Goal: Task Accomplishment & Management: Understand process/instructions

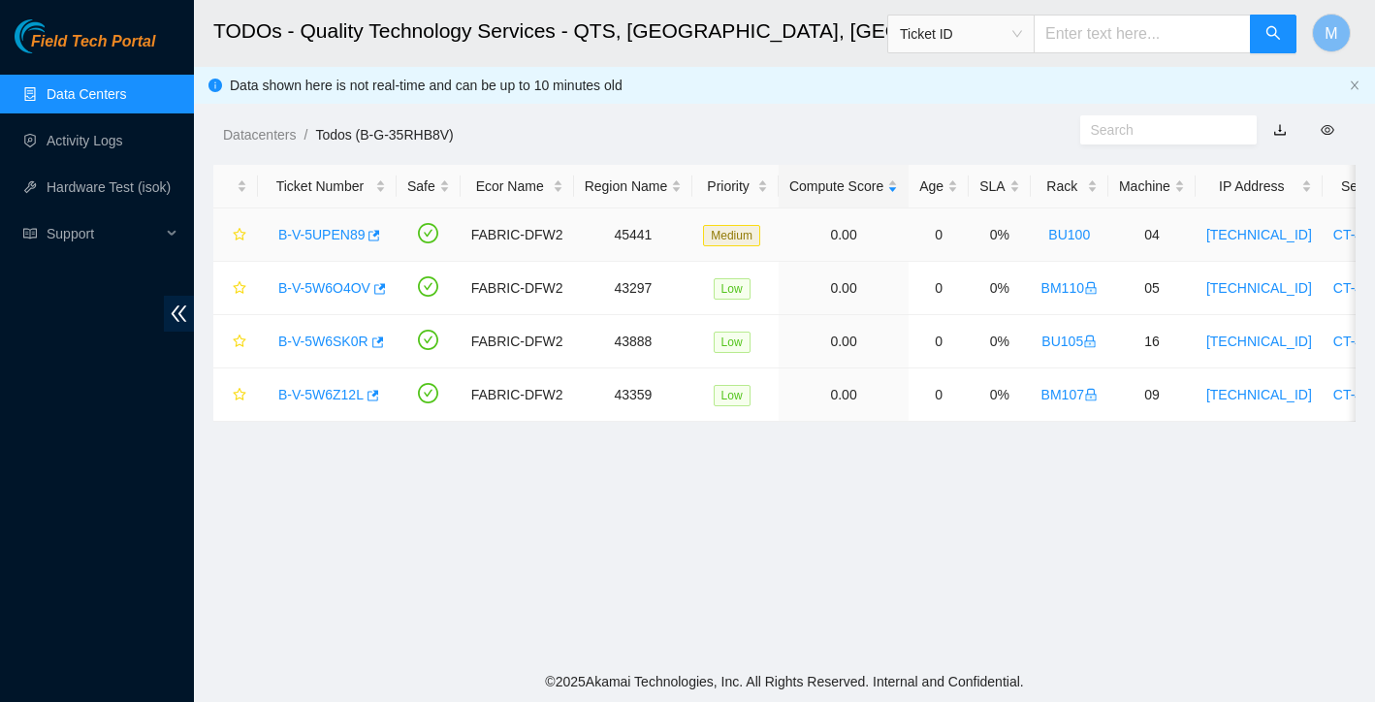
click at [337, 229] on link "B-V-5UPEN89" at bounding box center [321, 235] width 86 height 16
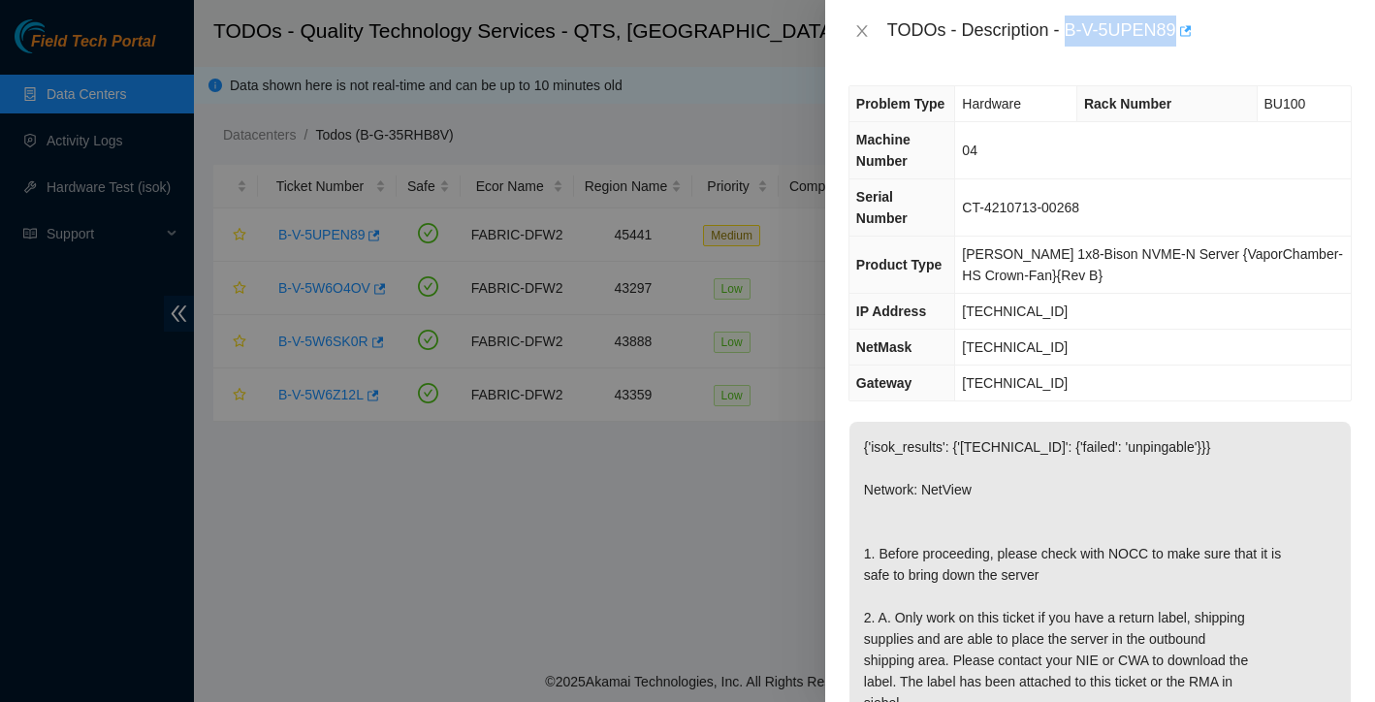
drag, startPoint x: 1071, startPoint y: 30, endPoint x: 1188, endPoint y: 28, distance: 116.4
click at [1188, 28] on div "TODOs - Description - B-V-5UPEN89" at bounding box center [1119, 31] width 464 height 31
click at [1137, 58] on div "TODOs - Description - B-V-5UPEN89" at bounding box center [1100, 31] width 550 height 62
drag, startPoint x: 1069, startPoint y: 27, endPoint x: 1182, endPoint y: 28, distance: 112.5
click at [1182, 28] on div "TODOs - Description - B-V-5UPEN89" at bounding box center [1119, 31] width 464 height 31
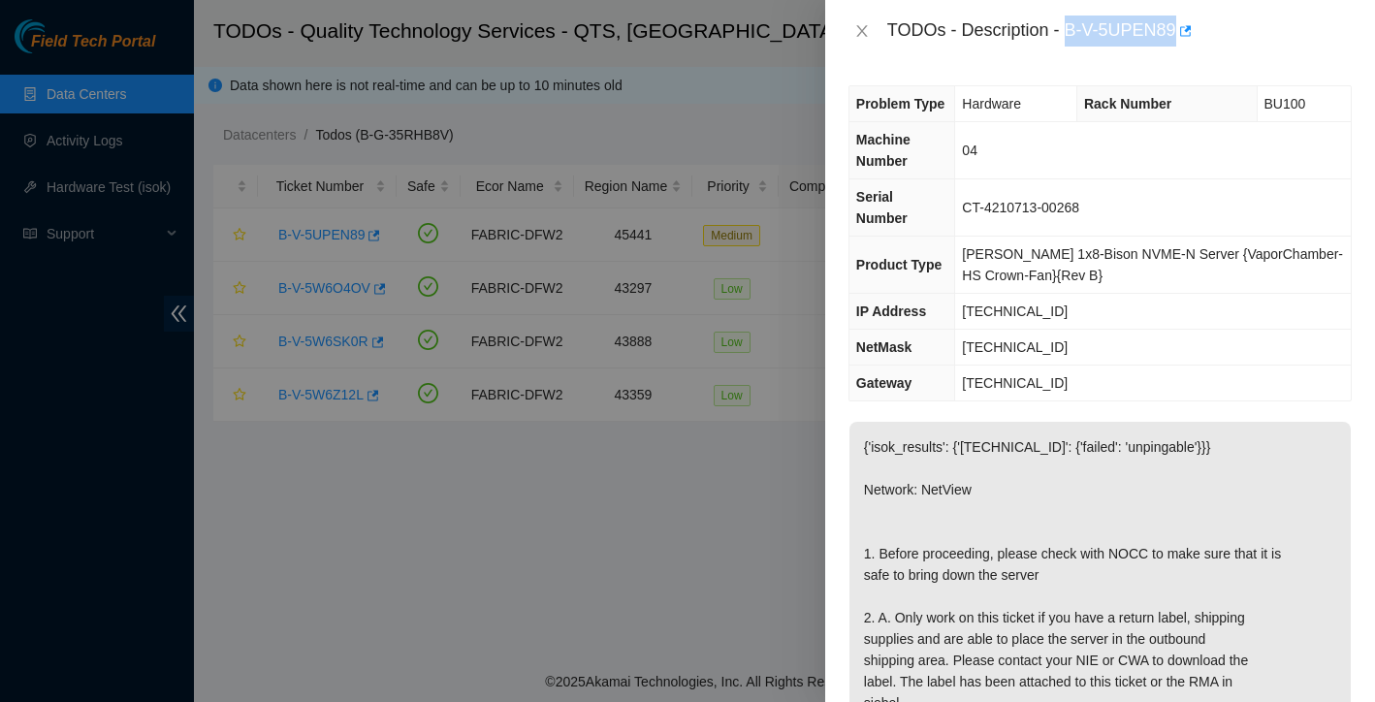
copy div "B-V-5UPEN89"
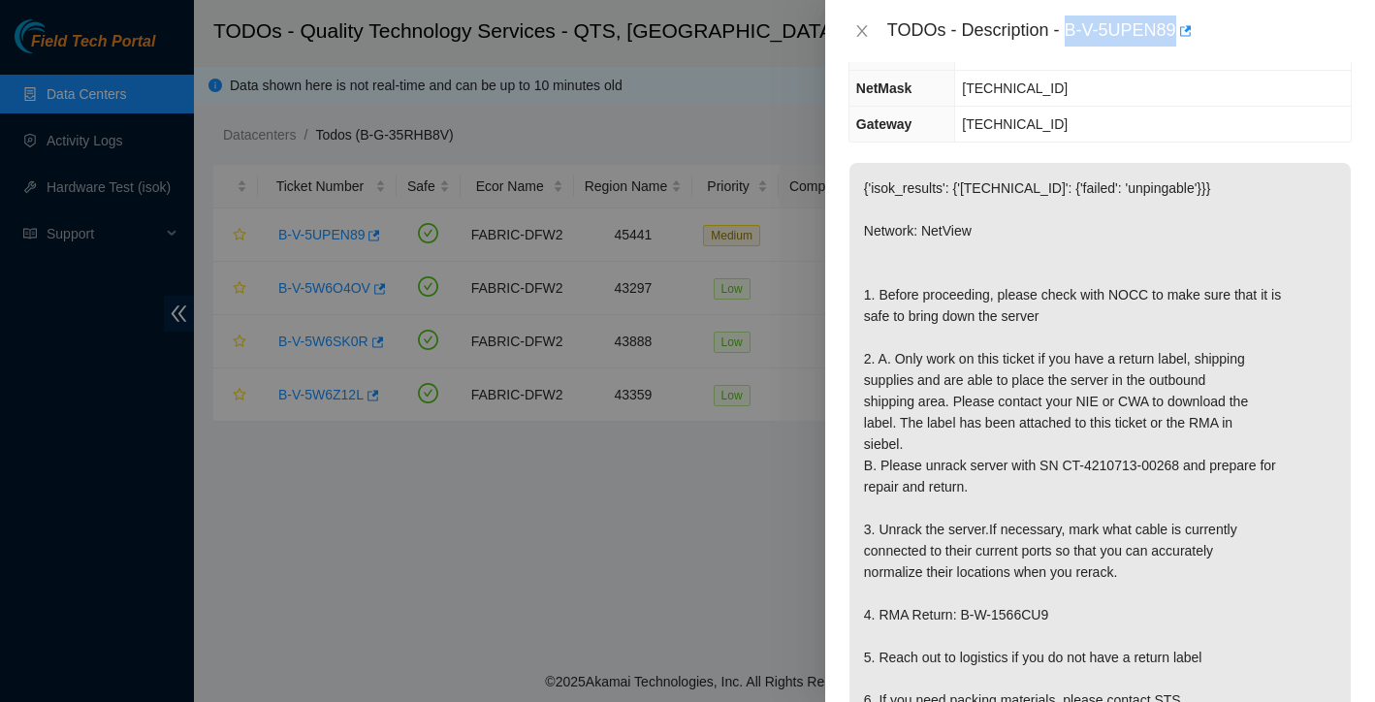
scroll to position [288, 0]
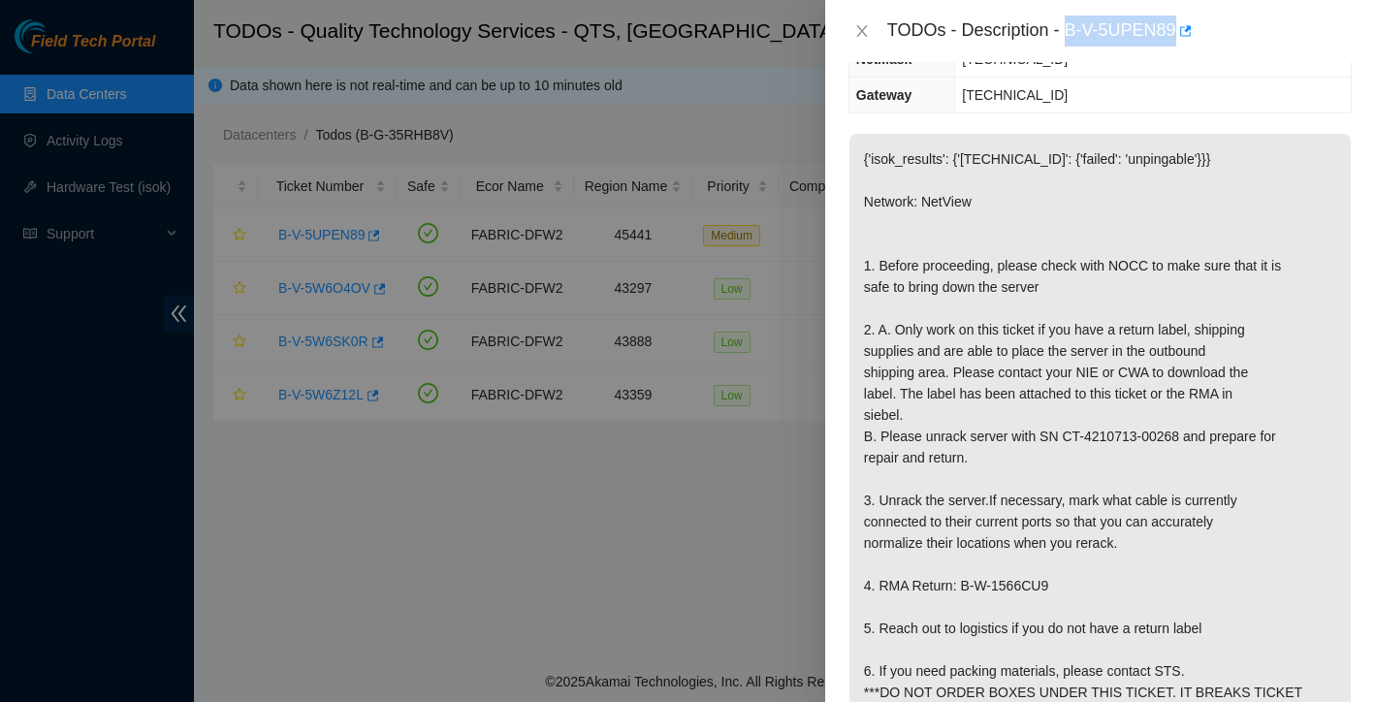
copy div "B-V-5UPEN89"
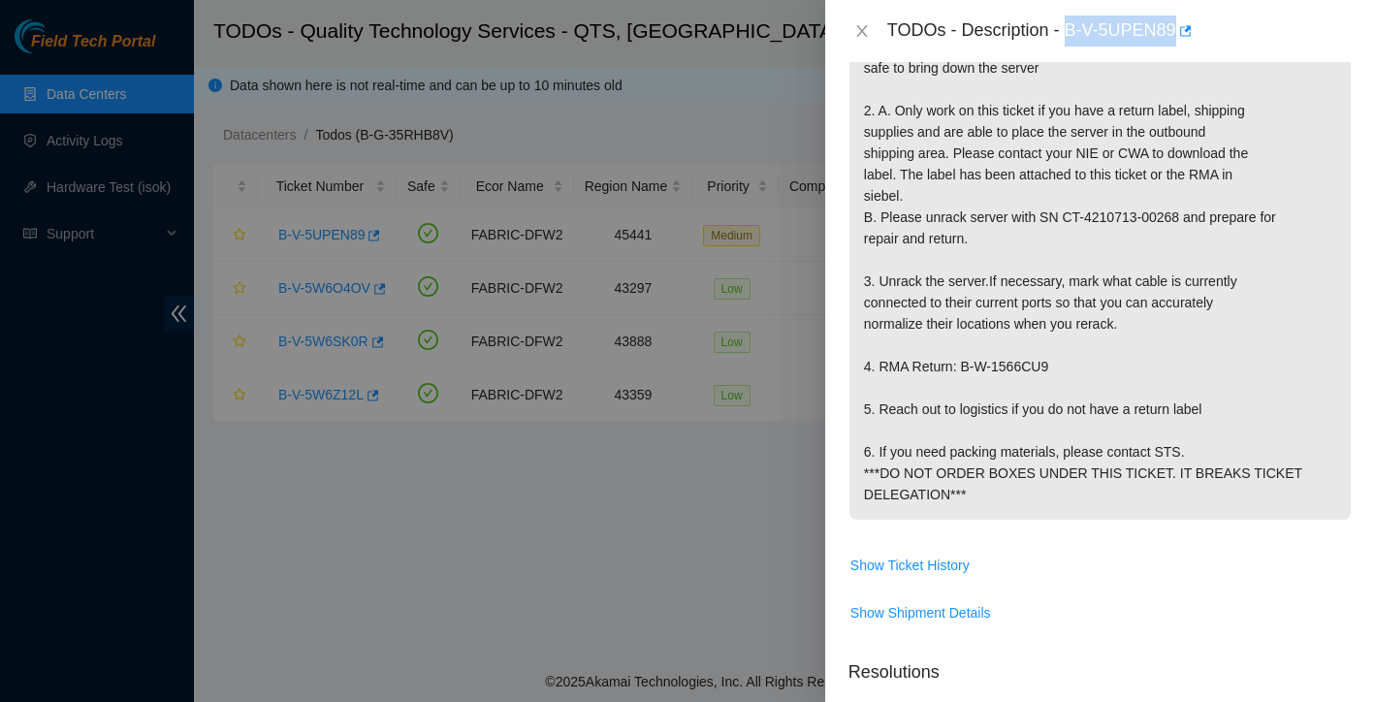
scroll to position [511, 0]
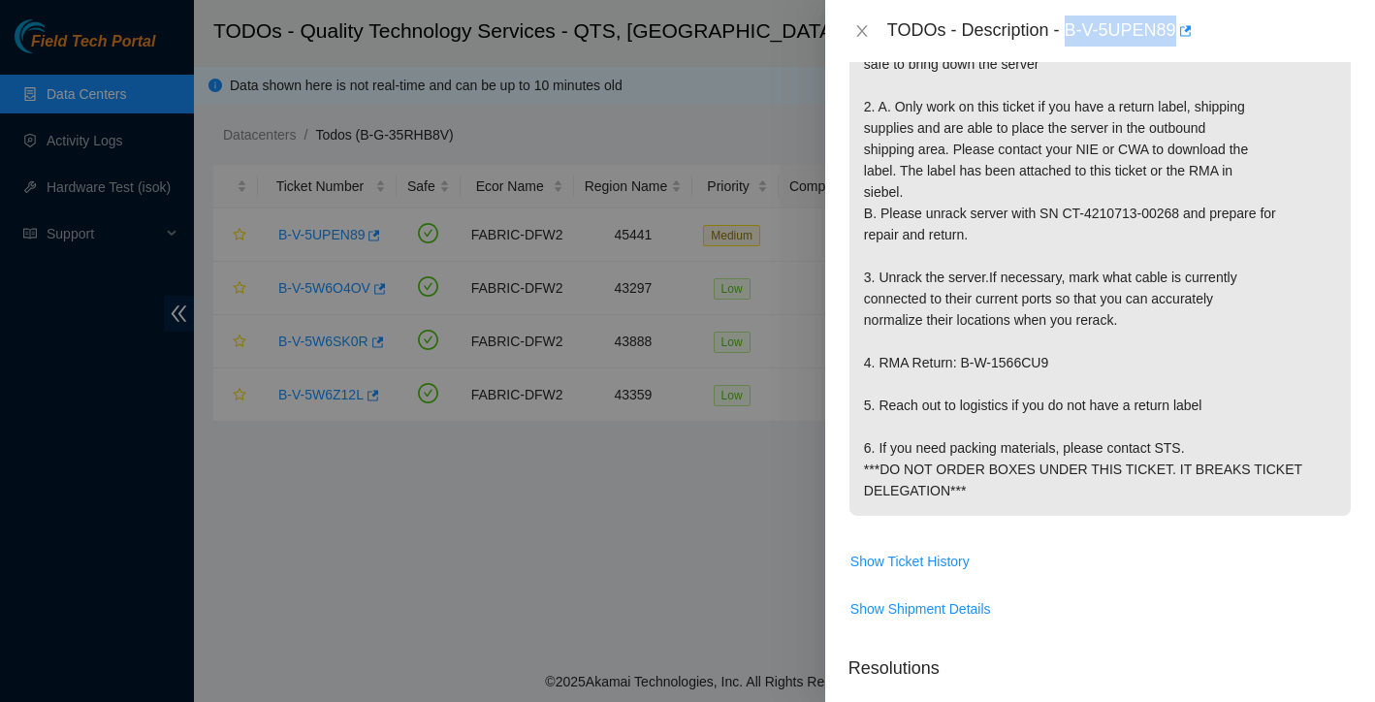
drag, startPoint x: 864, startPoint y: 494, endPoint x: 990, endPoint y: 533, distance: 132.2
click at [990, 516] on p "{'isok_results': {'[TECHNICAL_ID]': {'failed': 'unpingable'}}} Network: NetView…" at bounding box center [1099, 213] width 501 height 605
copy p "6. If you need packing materials, please contact STS. ***DO NOT ORDER BOXES UND…"
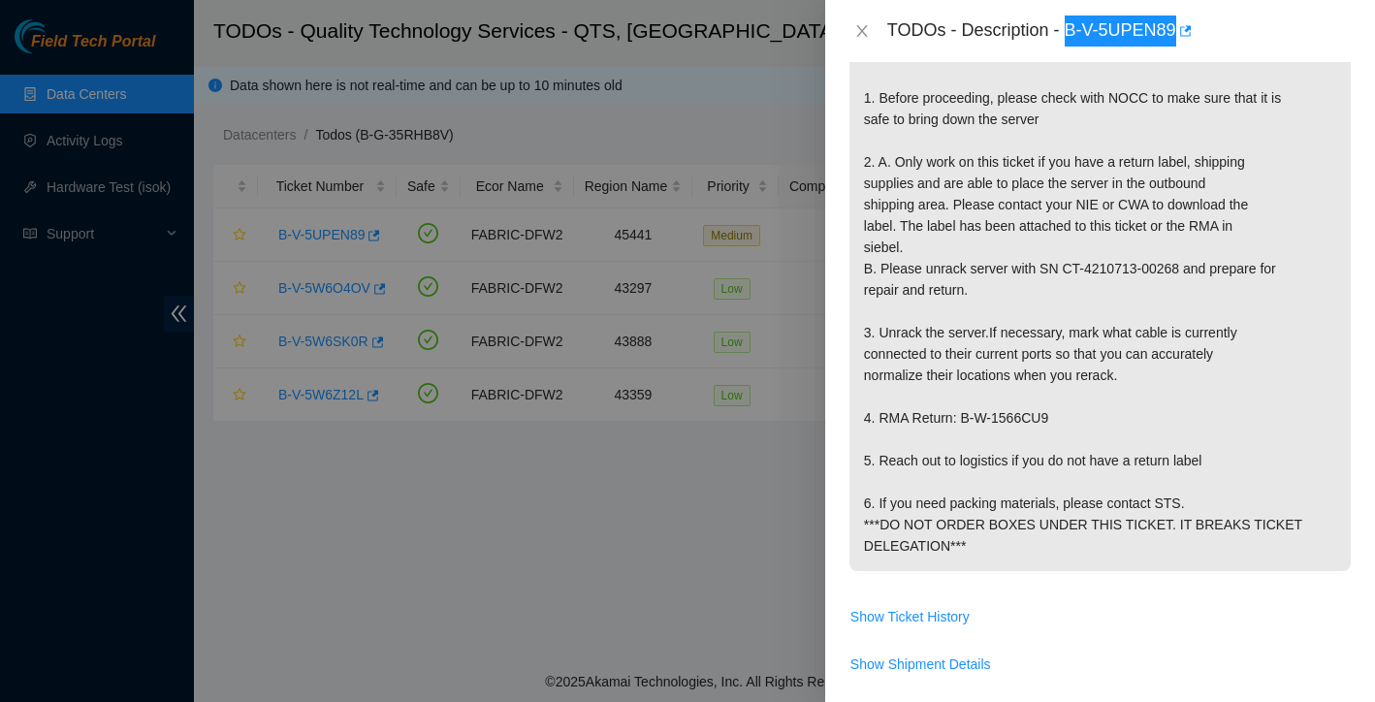
scroll to position [402, 0]
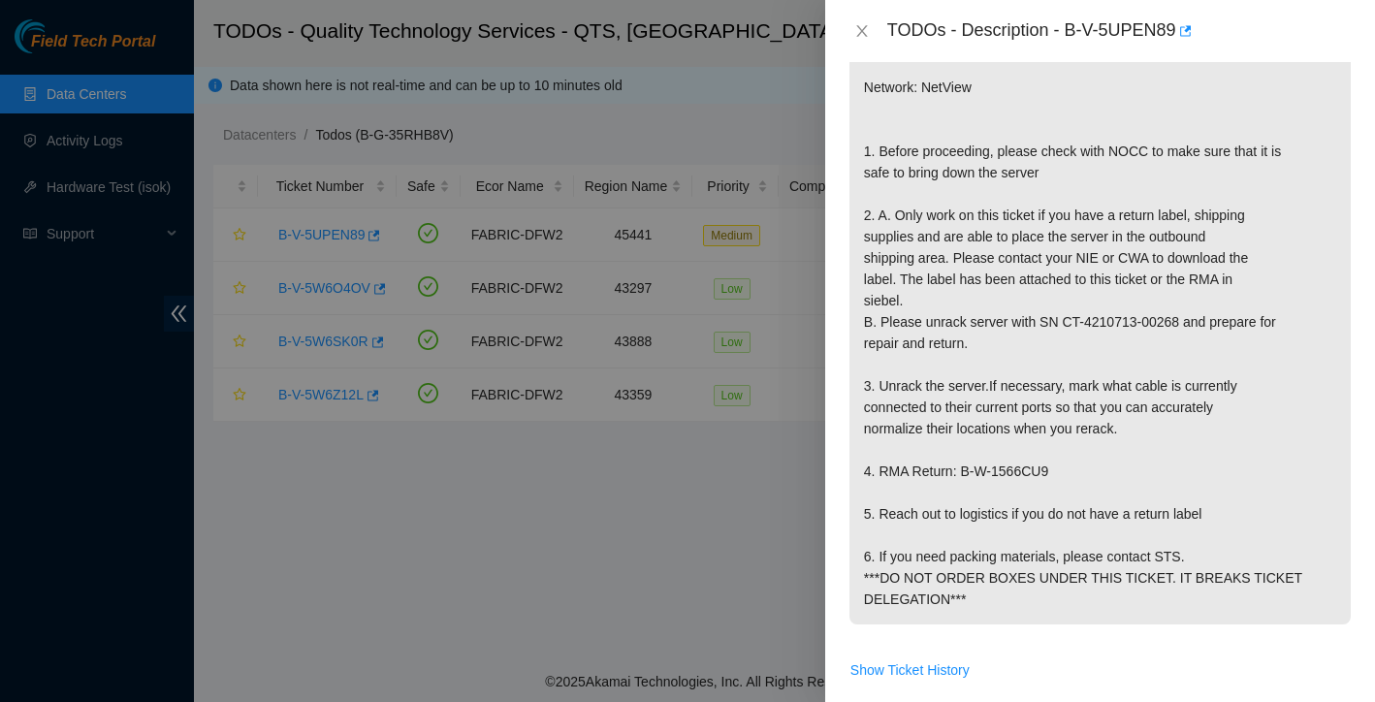
click at [1026, 415] on p "{'isok_results': {'[TECHNICAL_ID]': {'failed': 'unpingable'}}} Network: NetView…" at bounding box center [1099, 321] width 501 height 605
drag, startPoint x: 866, startPoint y: 127, endPoint x: 1163, endPoint y: 673, distance: 621.8
click at [1163, 624] on p "{'isok_results': {'[TECHNICAL_ID]': {'failed': 'unpingable'}}} Network: NetView…" at bounding box center [1099, 321] width 501 height 605
click at [1184, 613] on p "{'isok_results': {'[TECHNICAL_ID]': {'failed': 'unpingable'}}} Network: NetView…" at bounding box center [1099, 321] width 501 height 605
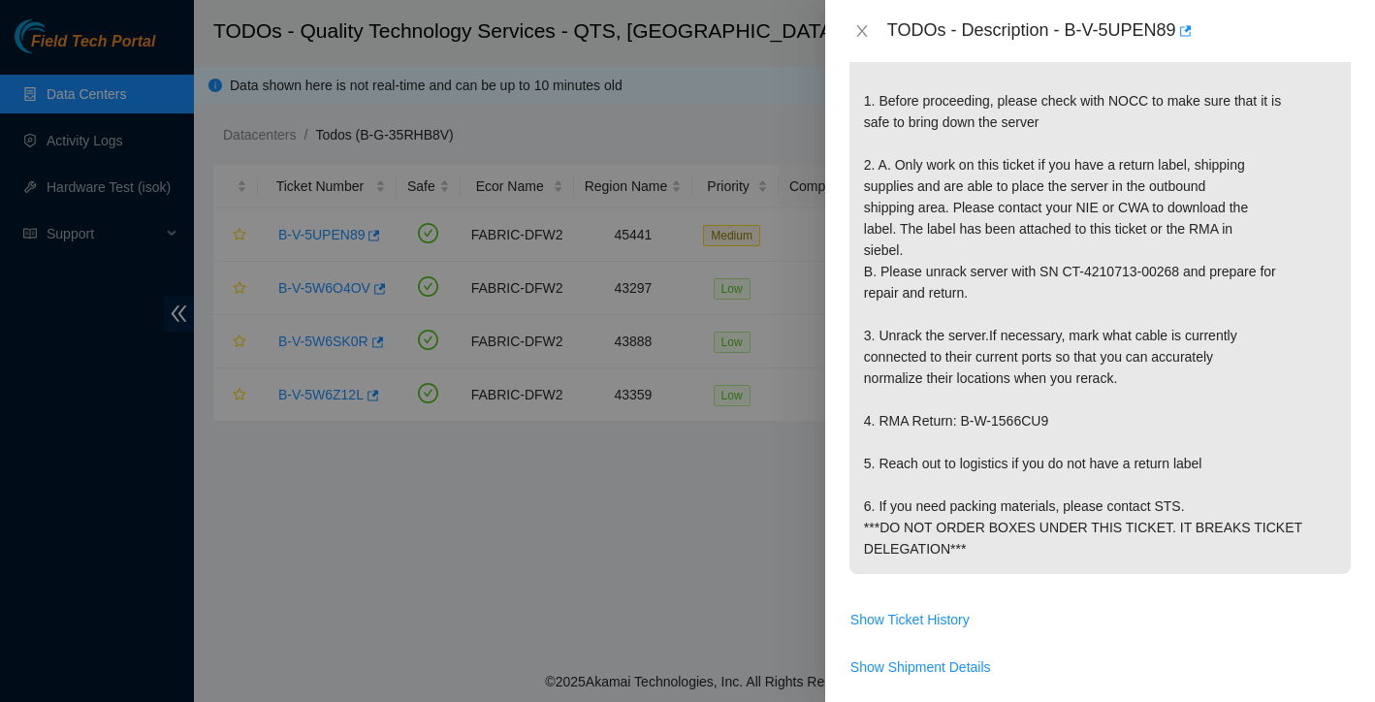
scroll to position [99, 0]
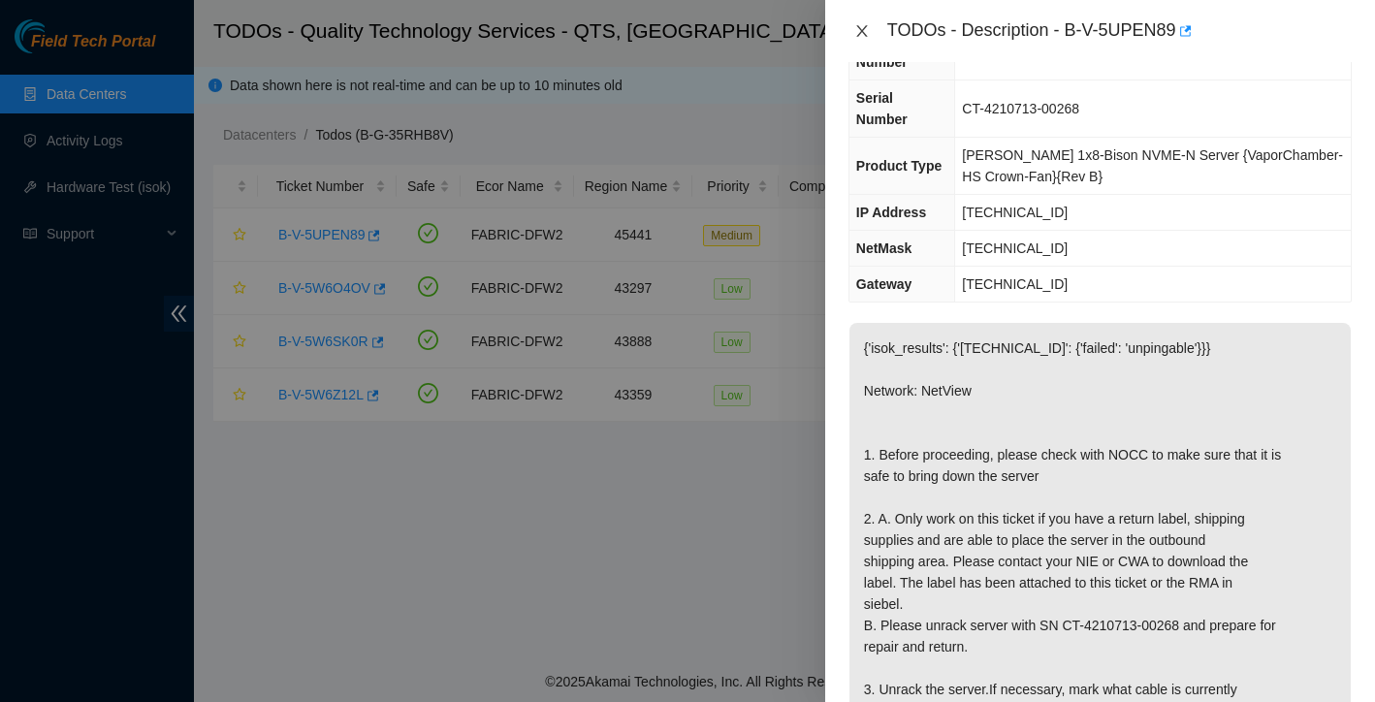
click at [860, 31] on icon "close" at bounding box center [862, 31] width 16 height 16
